Goal: Information Seeking & Learning: Learn about a topic

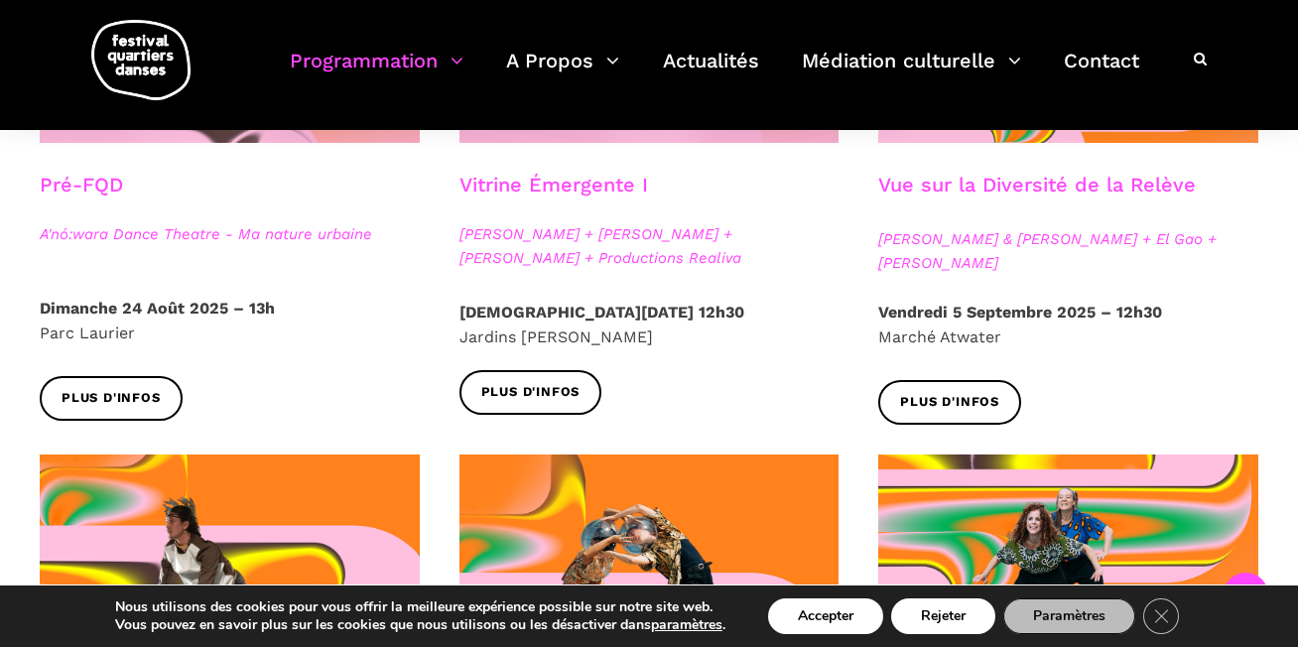
scroll to position [759, 0]
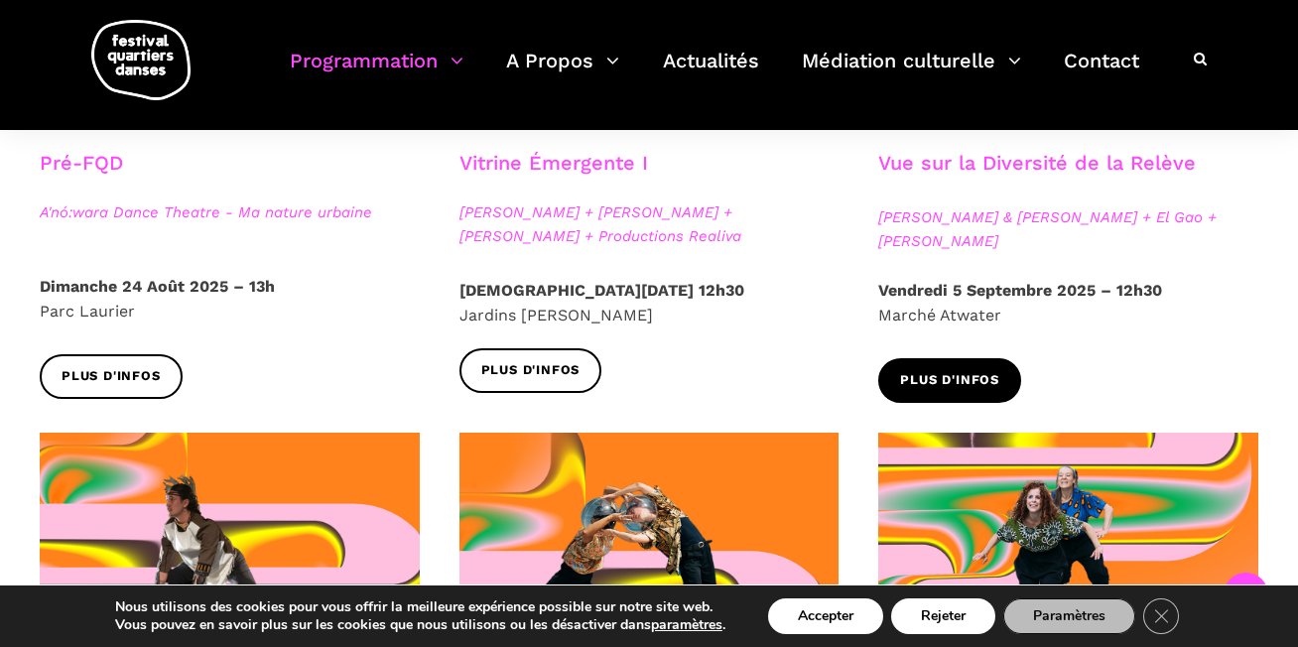
click at [990, 382] on span "Plus d'infos" at bounding box center [949, 380] width 99 height 21
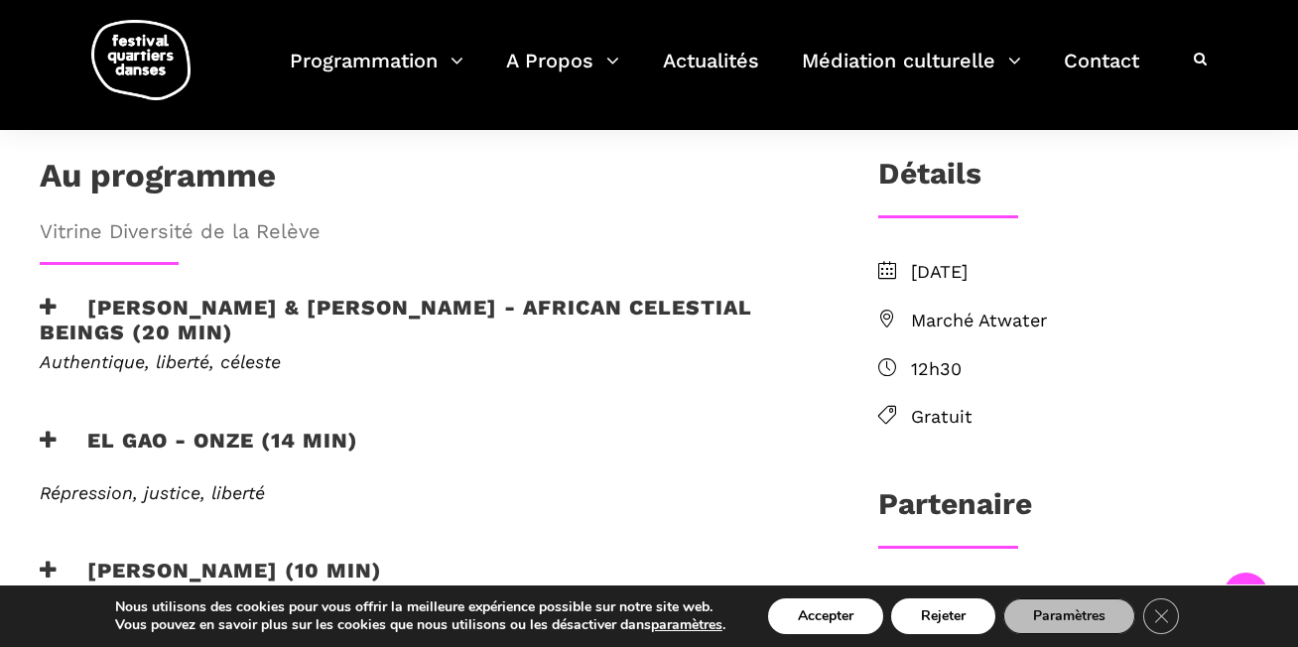
scroll to position [556, 0]
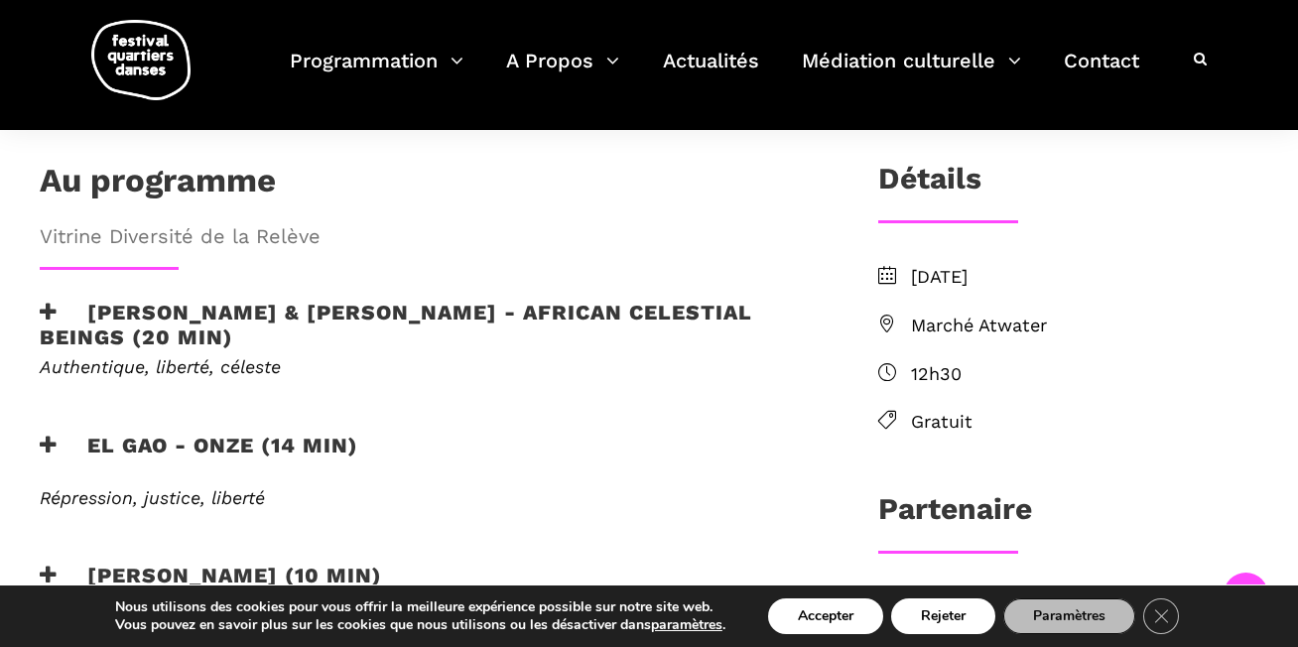
click at [903, 312] on li "Marché Atwater" at bounding box center [1068, 326] width 380 height 29
click at [945, 312] on span "Marché Atwater" at bounding box center [1084, 326] width 347 height 29
click at [885, 315] on icon at bounding box center [887, 324] width 18 height 18
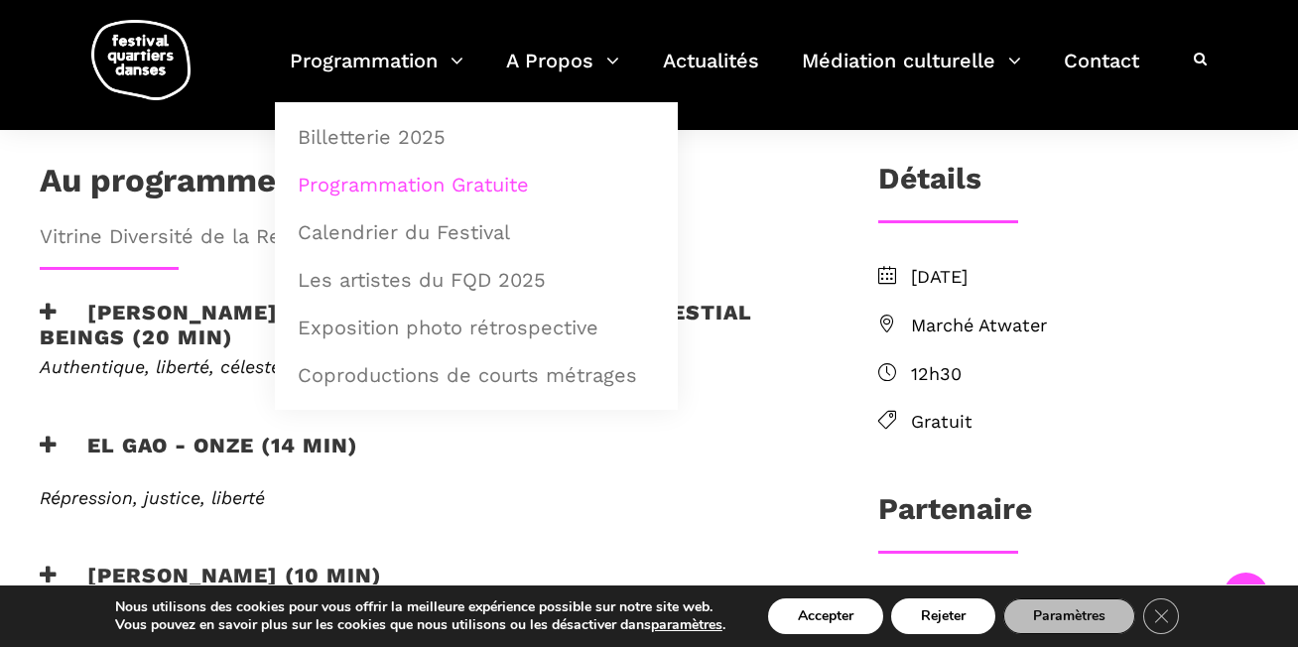
click at [417, 190] on link "Programmation Gratuite" at bounding box center [476, 185] width 381 height 46
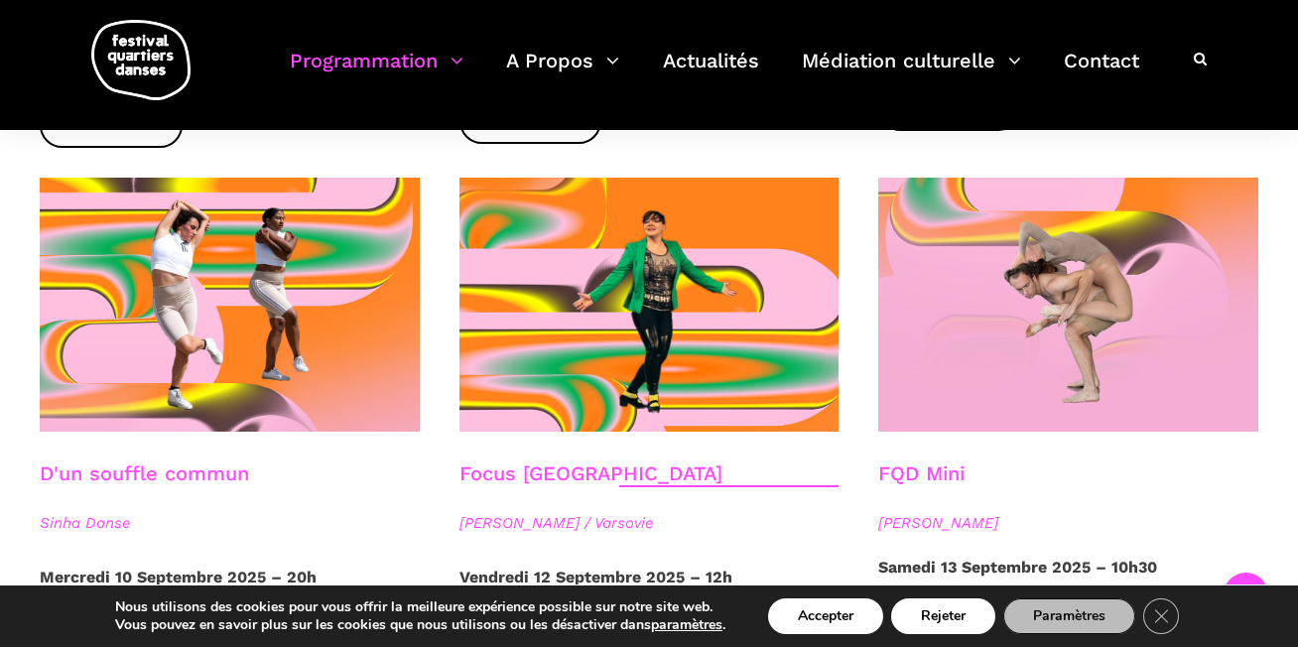
scroll to position [2143, 0]
